Goal: Communication & Community: Answer question/provide support

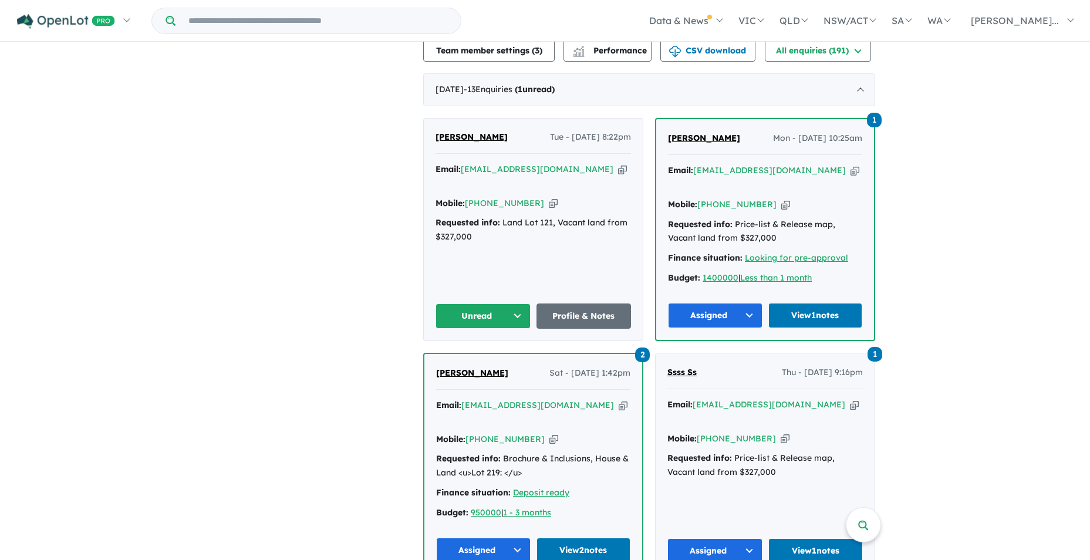
scroll to position [440, 0]
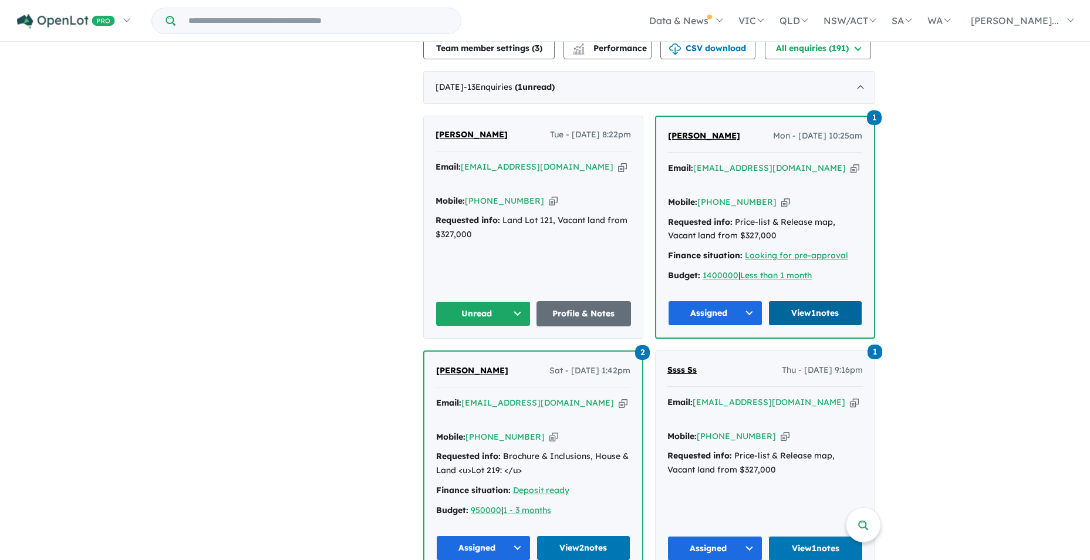
click at [829, 301] on link "View 1 notes" at bounding box center [816, 313] width 95 height 25
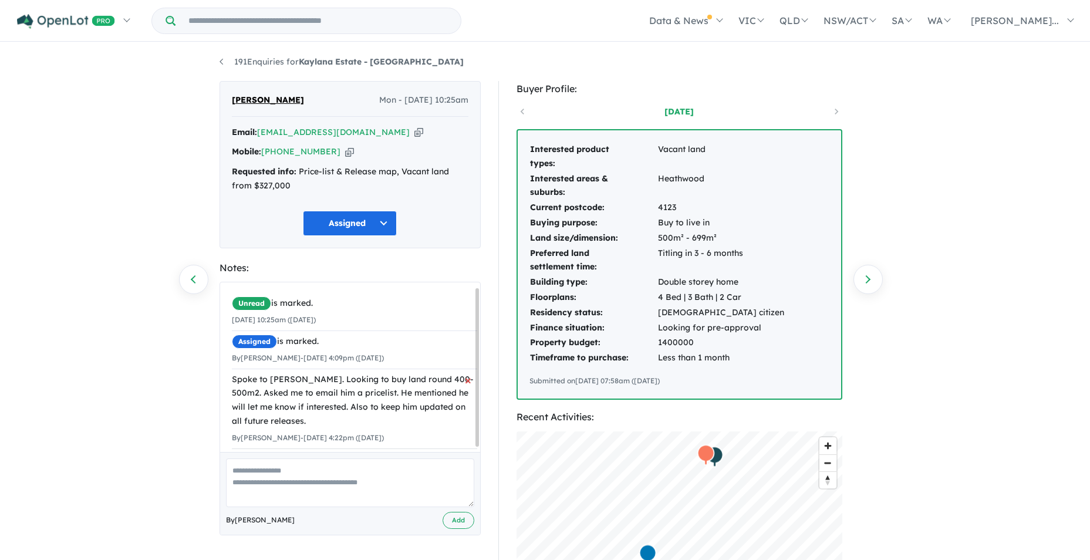
scroll to position [10, 0]
click at [222, 62] on link "191 Enquiries for Kaylana Estate - Tarneit" at bounding box center [342, 61] width 244 height 11
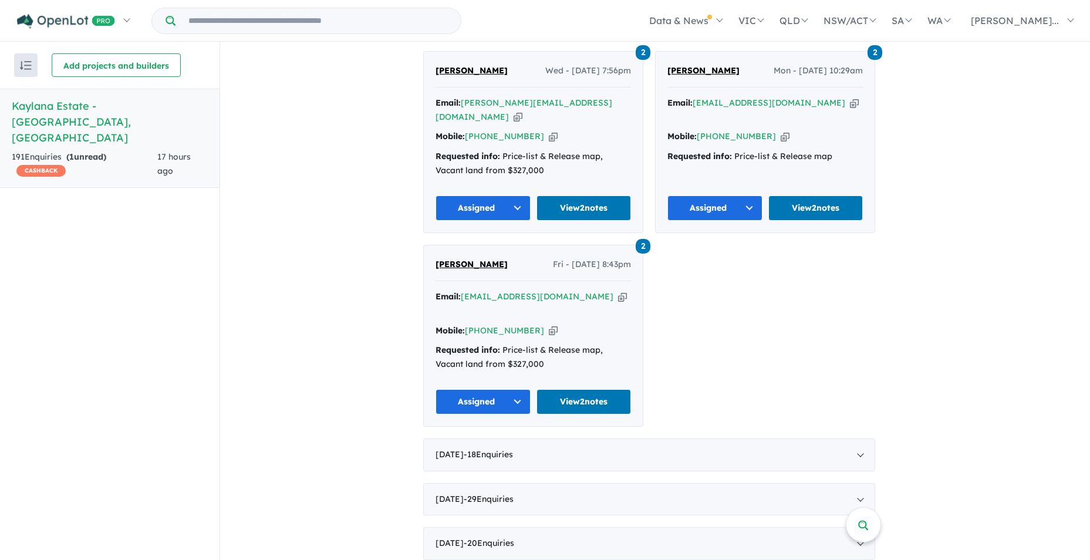
scroll to position [1261, 0]
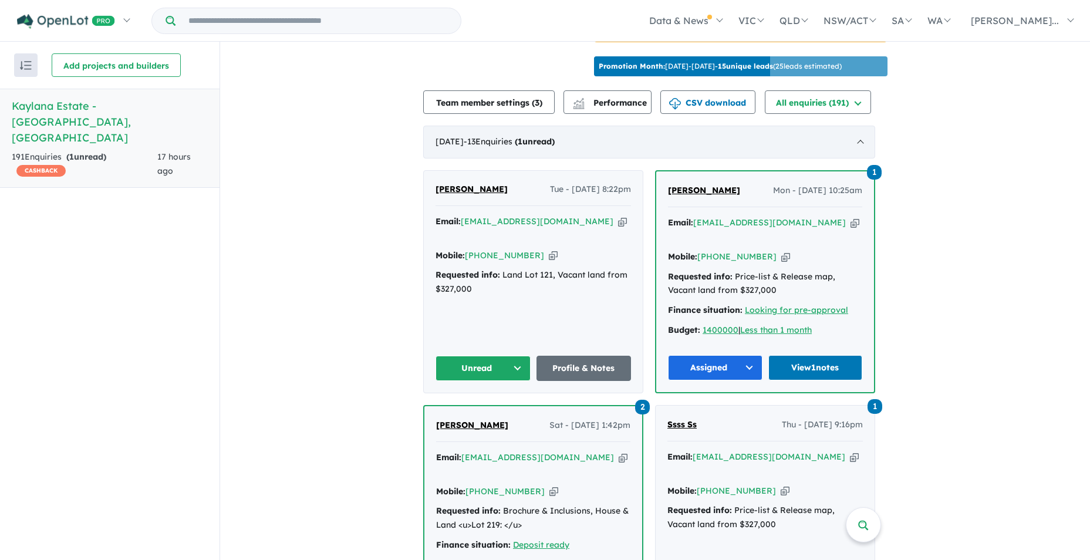
scroll to position [411, 0]
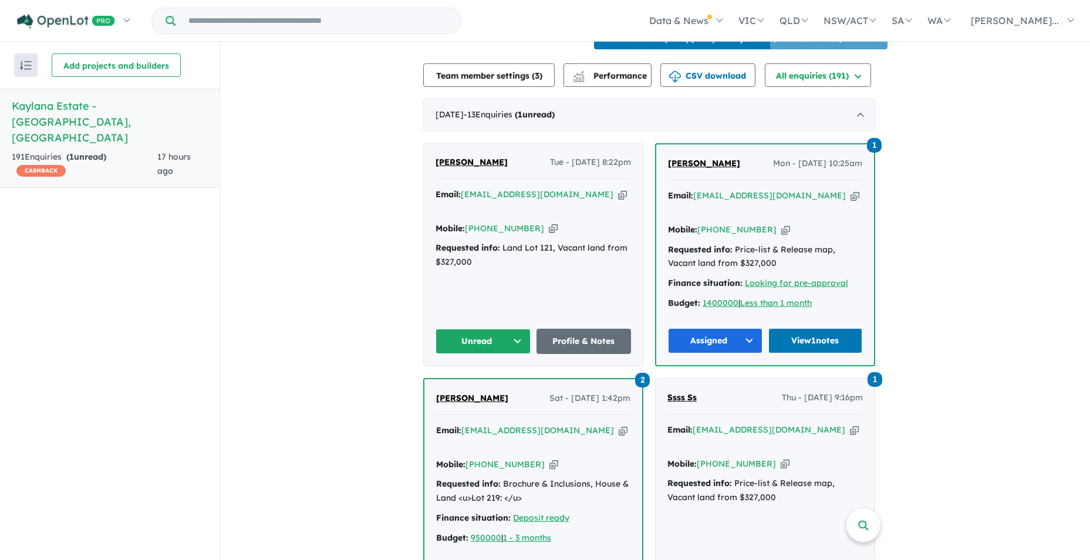
click at [516, 329] on button "Unread" at bounding box center [483, 341] width 95 height 25
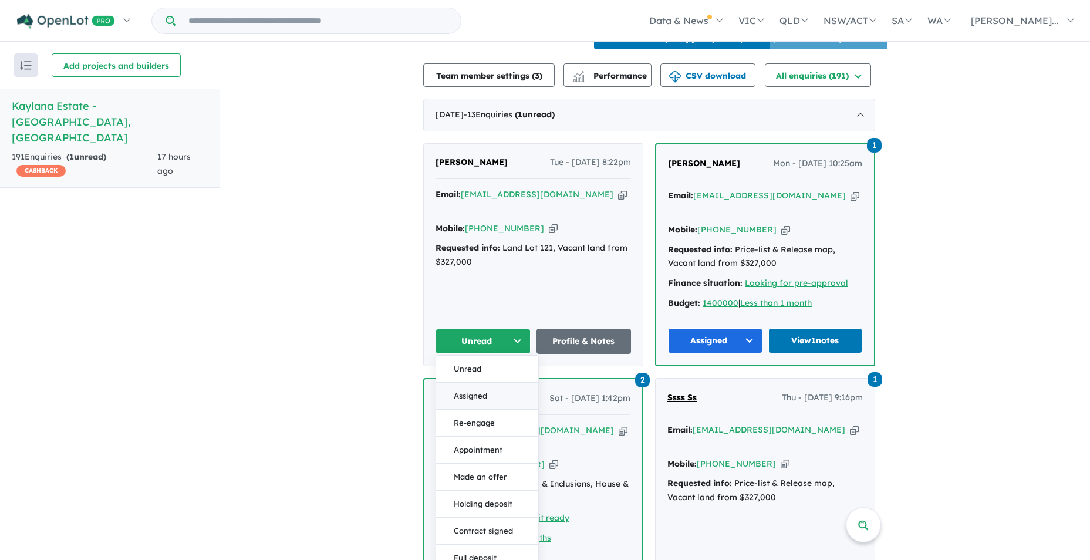
click at [476, 383] on button "Assigned" at bounding box center [487, 396] width 102 height 27
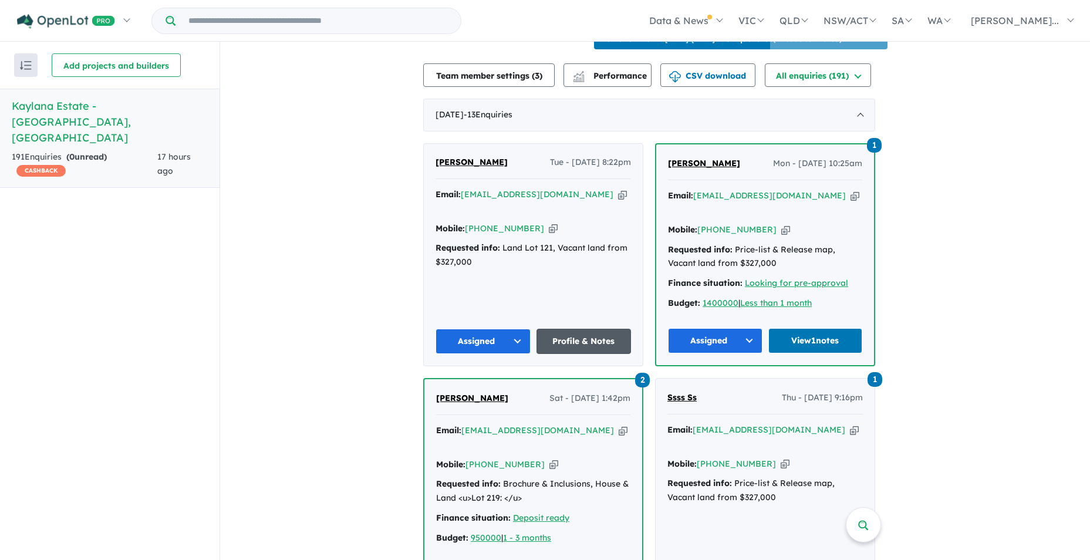
click at [599, 329] on link "Profile & Notes" at bounding box center [584, 341] width 95 height 25
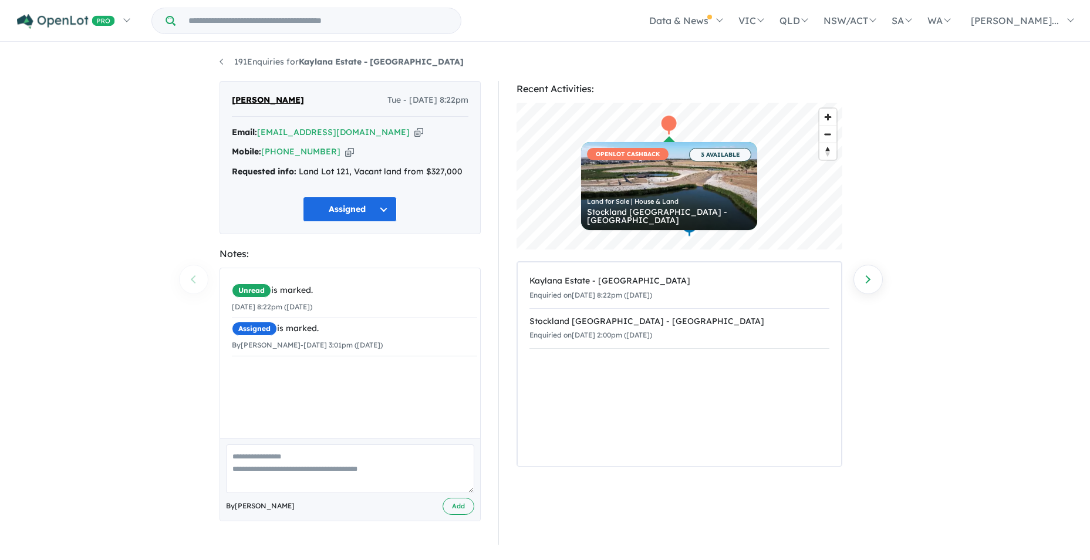
click at [446, 383] on div "Unread is marked. 19/08/2025 8:22pm (Tuesday) Assigned is marked. By Steve Fort…" at bounding box center [354, 357] width 269 height 179
drag, startPoint x: 385, startPoint y: 413, endPoint x: 349, endPoint y: 530, distance: 122.4
click at [258, 460] on textarea at bounding box center [350, 469] width 248 height 49
type textarea "**********"
click at [453, 506] on button "Add" at bounding box center [459, 506] width 32 height 17
